Goal: Check status: Check status

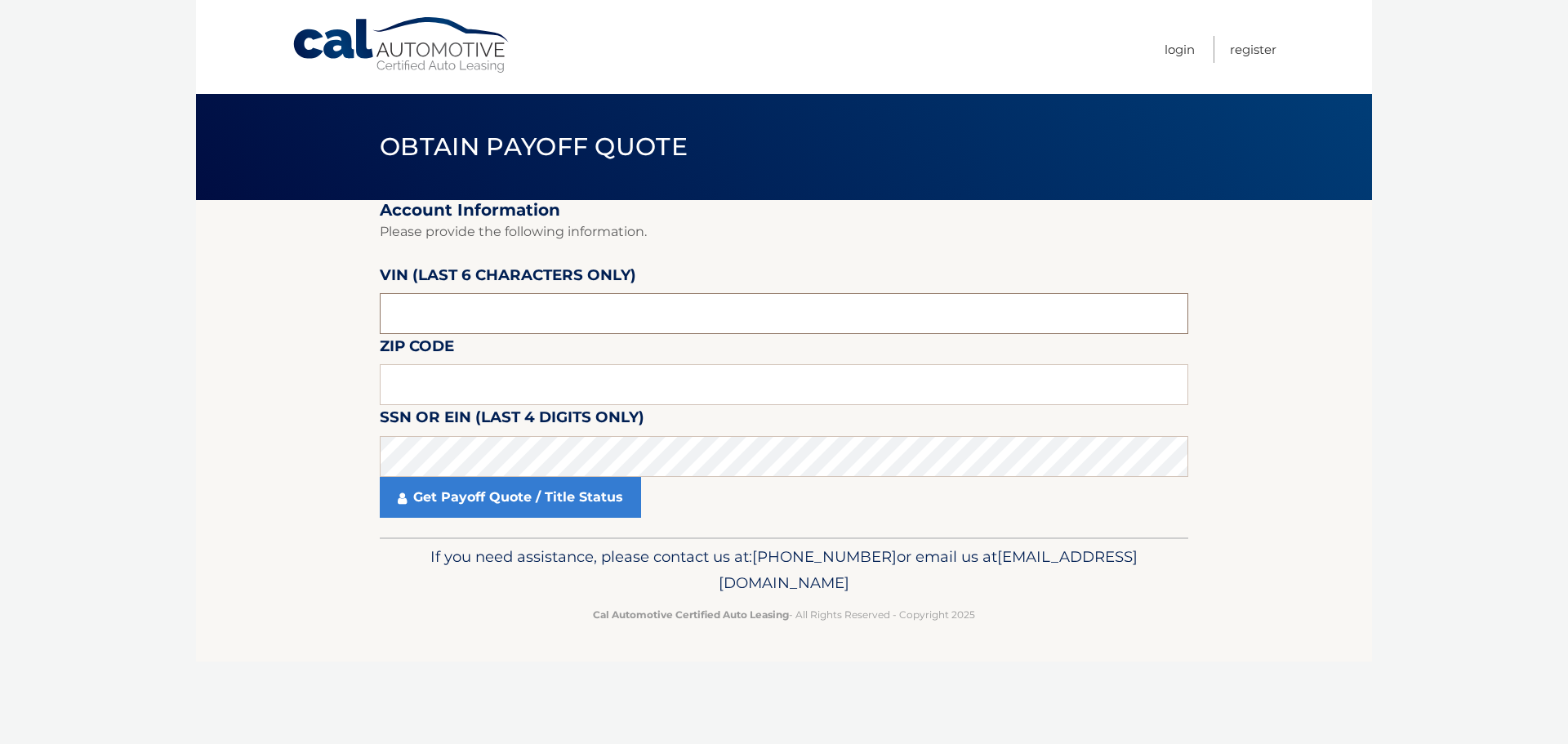
click at [462, 306] on input "text" at bounding box center [784, 313] width 808 height 41
type input "452508"
drag, startPoint x: 421, startPoint y: 385, endPoint x: 406, endPoint y: 379, distance: 16.2
click at [417, 384] on input "text" at bounding box center [784, 384] width 808 height 41
type input "11801"
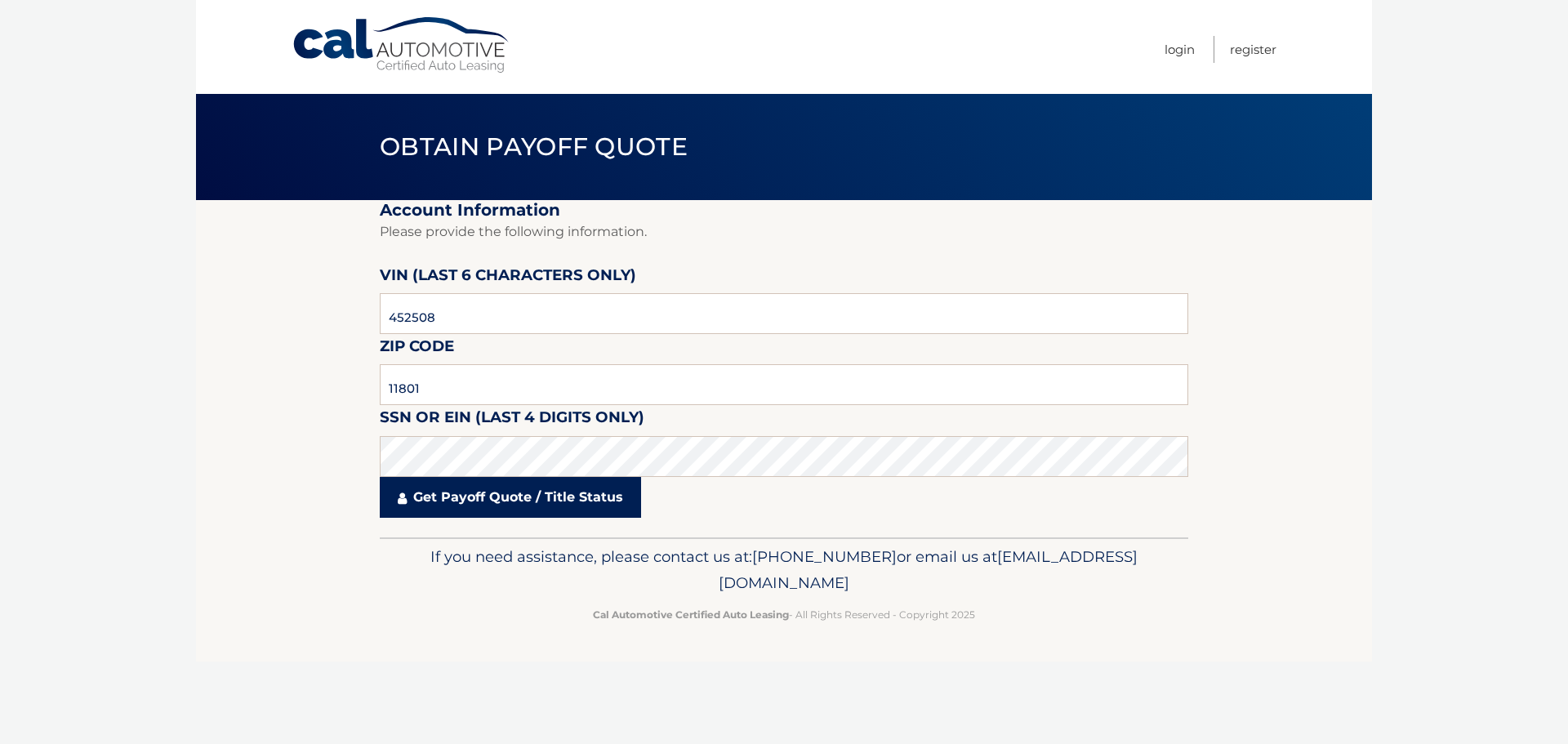
click at [491, 502] on link "Get Payoff Quote / Title Status" at bounding box center [510, 497] width 261 height 41
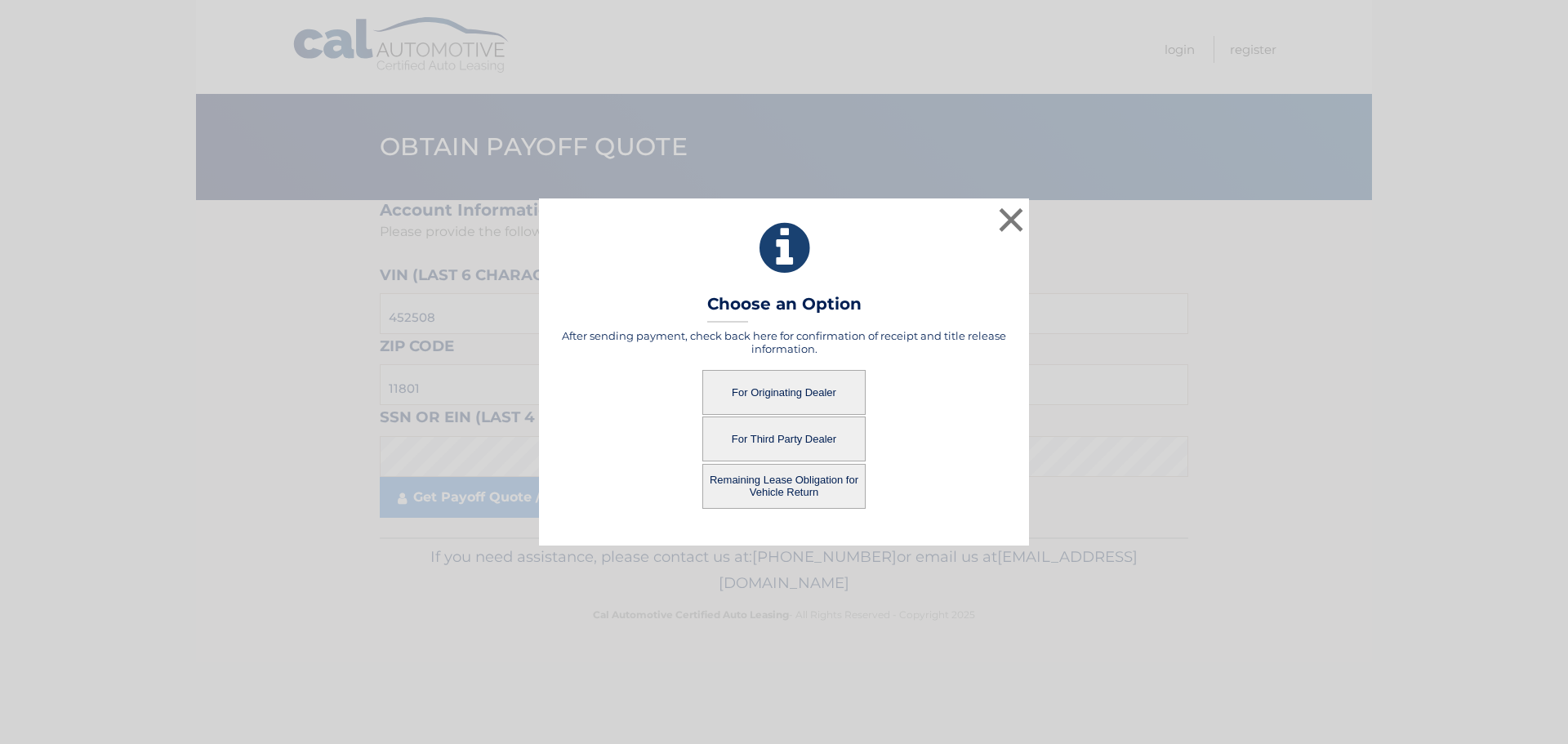
click at [771, 395] on button "For Originating Dealer" at bounding box center [784, 393] width 164 height 45
click at [790, 399] on button "For Originating Dealer" at bounding box center [784, 393] width 164 height 45
